Goal: Task Accomplishment & Management: Manage account settings

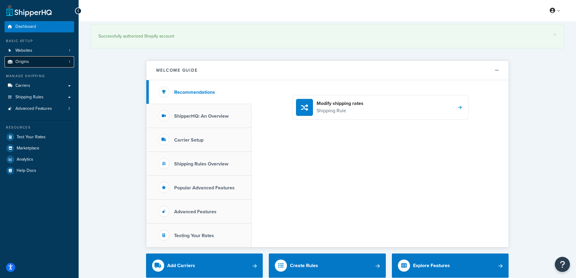
click at [30, 62] on link "Origins 1" at bounding box center [40, 61] width 70 height 11
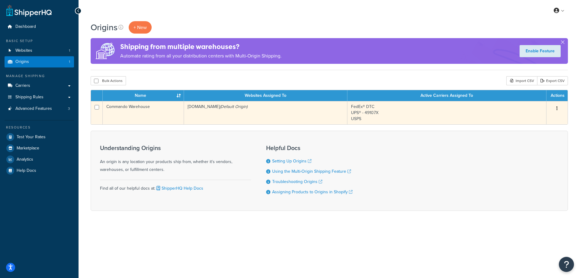
click at [134, 107] on td "Commando Warehouse" at bounding box center [143, 112] width 81 height 23
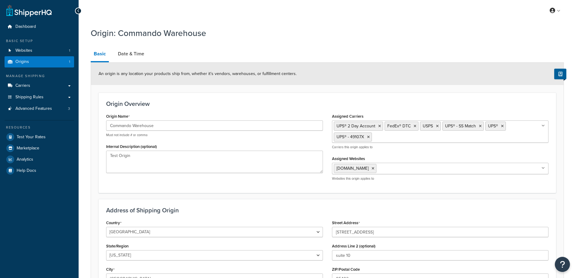
select select "45"
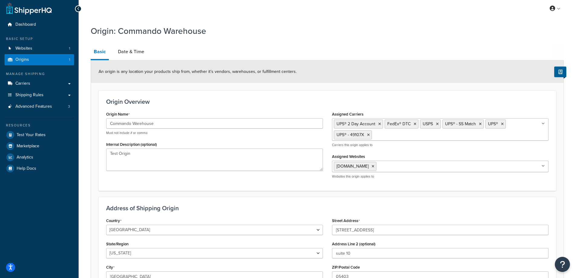
scroll to position [2, 0]
click at [132, 52] on link "Date & Time" at bounding box center [131, 51] width 32 height 15
select select "PER_SHIPPING_METHOD_TYPE"
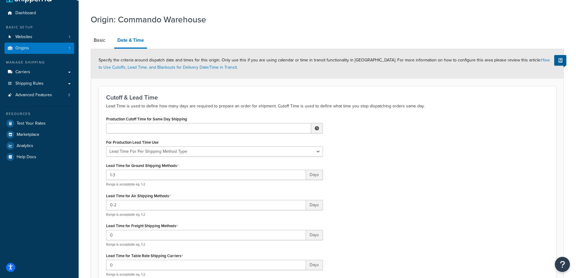
scroll to position [66, 0]
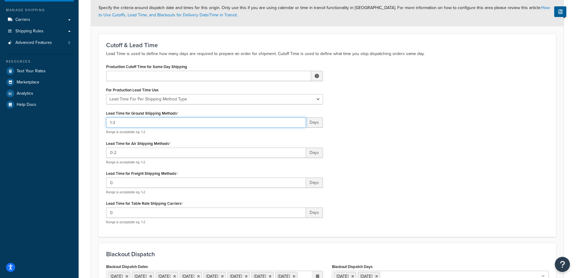
drag, startPoint x: 129, startPoint y: 123, endPoint x: 98, endPoint y: 124, distance: 31.4
click at [98, 124] on form "Specify the criteria around dispatch date and times for this origin. Only use t…" at bounding box center [327, 198] width 472 height 403
type input "2-4"
click at [450, 137] on div "Production Cutoff Time for Same Day Shipping ▲ 12 ▼ : ▲ 00 ▼ ▲ AM ▼ For Product…" at bounding box center [327, 145] width 451 height 167
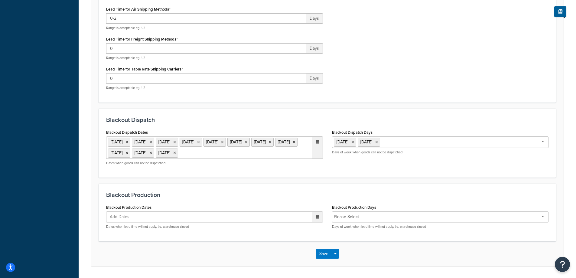
scroll to position [230, 0]
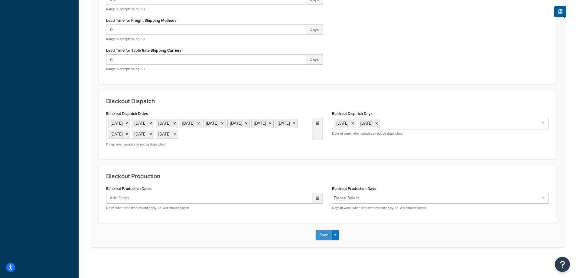
click at [320, 234] on button "Save" at bounding box center [324, 235] width 16 height 10
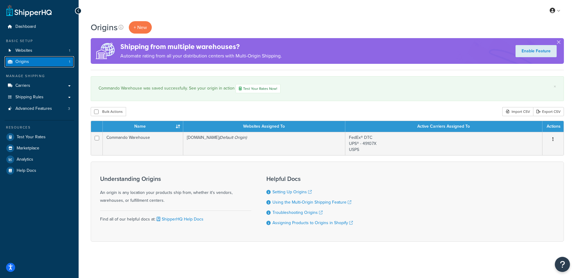
click at [53, 61] on link "Origins 1" at bounding box center [40, 61] width 70 height 11
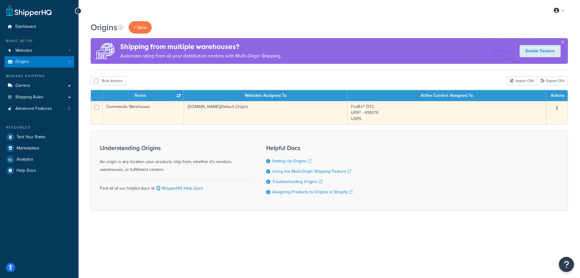
click at [131, 108] on td "Commando Warehouse" at bounding box center [143, 112] width 81 height 23
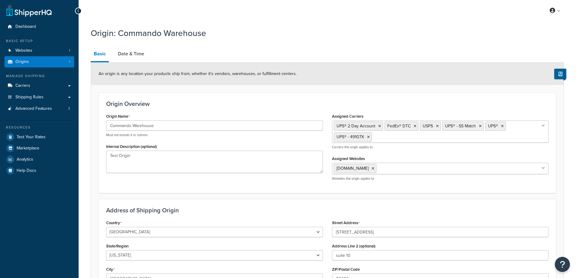
select select "45"
click at [134, 57] on link "Date & Time" at bounding box center [131, 54] width 32 height 15
select select "PER_SHIPPING_METHOD_TYPE"
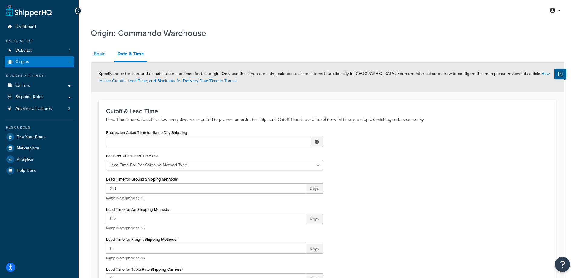
click at [99, 53] on link "Basic" at bounding box center [100, 54] width 18 height 15
select select "45"
